Goal: Task Accomplishment & Management: Manage account settings

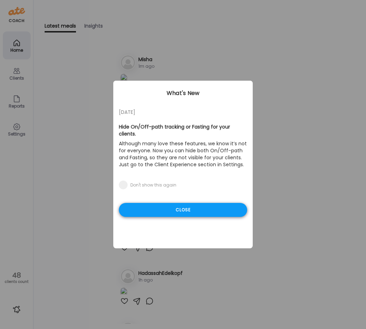
click at [198, 204] on div "Close" at bounding box center [183, 210] width 128 height 14
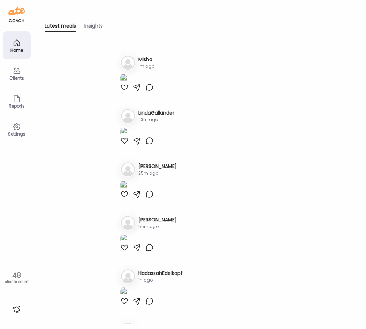
click at [22, 76] on div "Clients" at bounding box center [16, 78] width 25 height 5
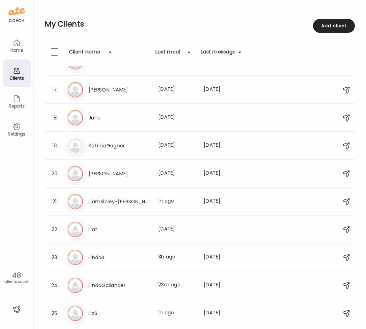
scroll to position [434, 0]
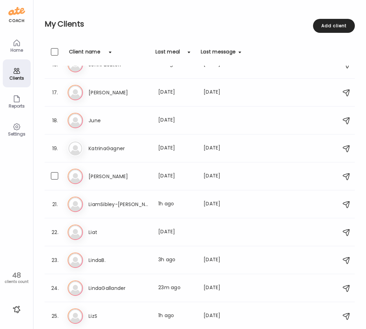
click at [126, 176] on h3 "[PERSON_NAME]" at bounding box center [119, 176] width 61 height 8
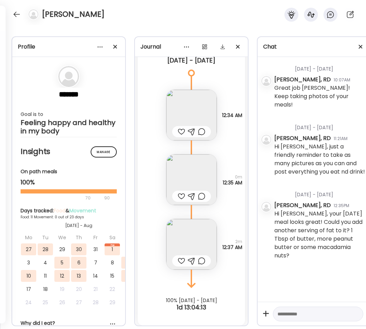
scroll to position [3715, 0]
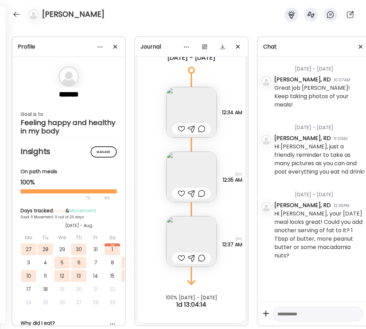
click at [183, 165] on img at bounding box center [191, 176] width 51 height 51
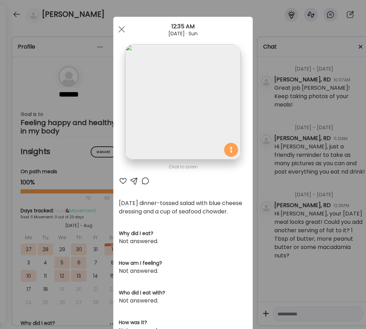
click at [263, 198] on div "Ate Coach Dashboard Wahoo! It’s official Take a moment to set up your Coach Pro…" at bounding box center [183, 164] width 366 height 329
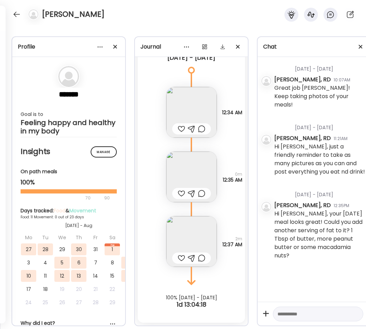
click at [188, 232] on img at bounding box center [191, 241] width 51 height 51
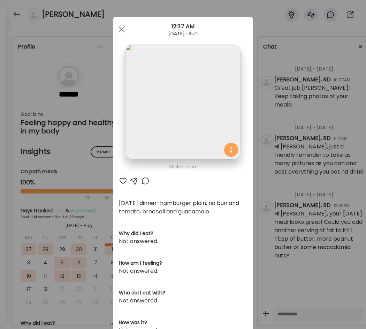
click at [256, 196] on div "Ate Coach Dashboard Wahoo! It’s official Take a moment to set up your Coach Pro…" at bounding box center [183, 164] width 366 height 329
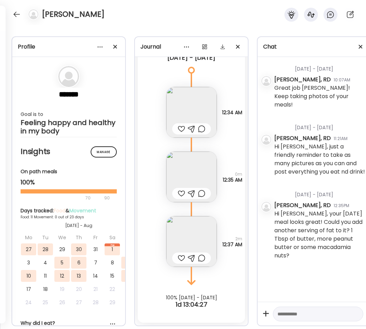
click at [188, 216] on img at bounding box center [191, 241] width 51 height 51
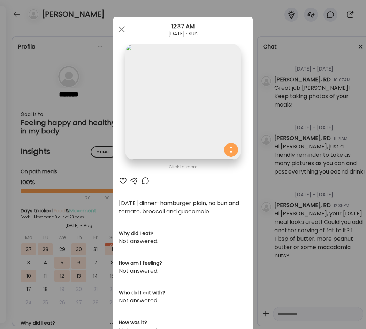
click at [280, 241] on div "Ate Coach Dashboard Wahoo! It’s official Take a moment to set up your Coach Pro…" at bounding box center [183, 164] width 366 height 329
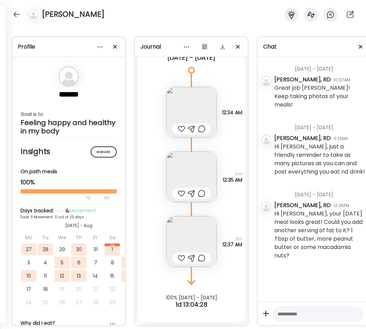
click at [194, 165] on img at bounding box center [191, 176] width 51 height 51
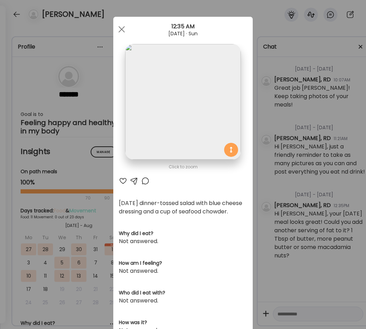
click at [261, 172] on div "Ate Coach Dashboard Wahoo! It’s official Take a moment to set up your Coach Pro…" at bounding box center [183, 164] width 366 height 329
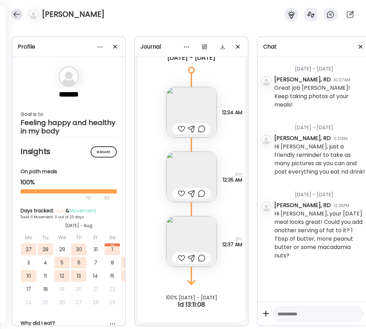
click at [15, 14] on div at bounding box center [16, 14] width 11 height 11
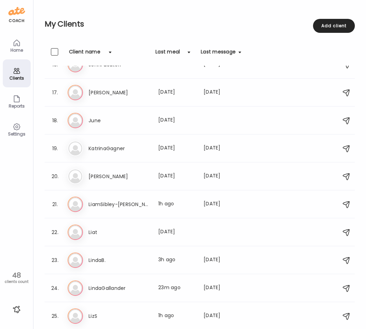
click at [21, 47] on div "Home" at bounding box center [17, 45] width 28 height 28
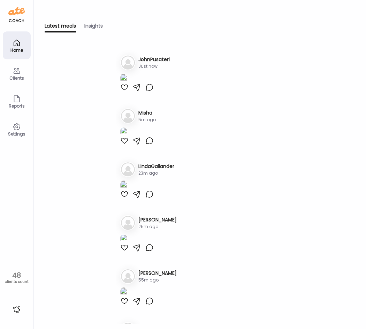
click at [22, 74] on div "Clients" at bounding box center [17, 73] width 28 height 28
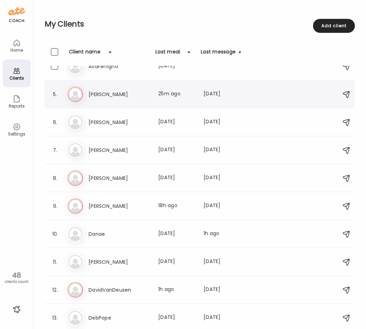
scroll to position [105, 0]
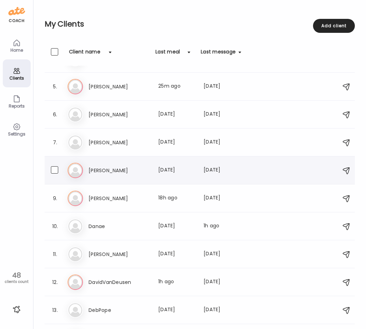
click at [124, 171] on h3 "[PERSON_NAME]" at bounding box center [119, 170] width 61 height 8
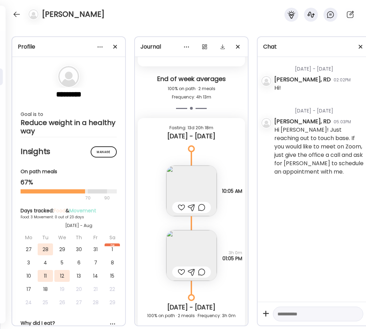
scroll to position [2489, 0]
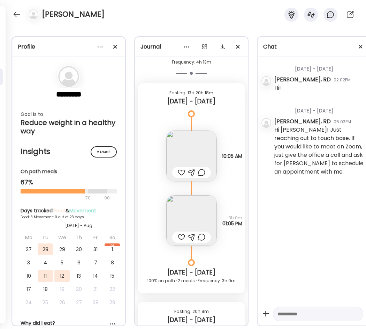
click at [188, 208] on img at bounding box center [191, 220] width 51 height 51
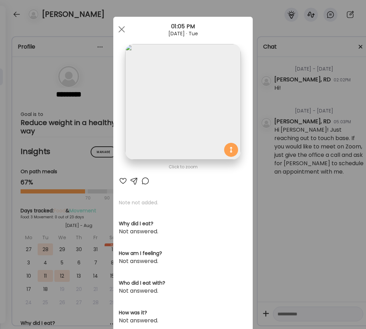
click at [263, 99] on div "Ate Coach Dashboard Wahoo! It’s official Take a moment to set up your Coach Pro…" at bounding box center [183, 164] width 366 height 329
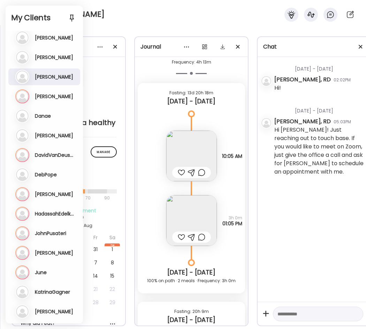
click at [125, 18] on div "[PERSON_NAME]" at bounding box center [183, 12] width 366 height 25
click at [121, 9] on div "[PERSON_NAME]" at bounding box center [183, 12] width 366 height 25
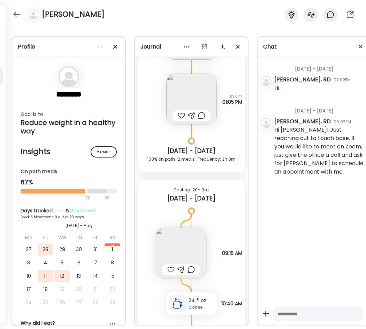
scroll to position [2629, 0]
